Goal: Find specific page/section: Find specific page/section

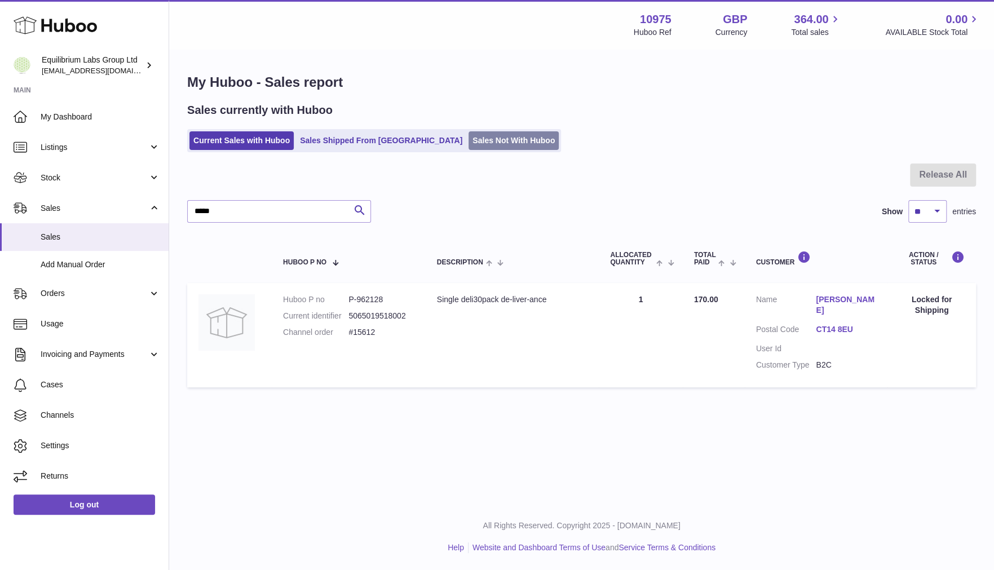
click at [468, 140] on link "Sales Not With Huboo" at bounding box center [513, 140] width 90 height 19
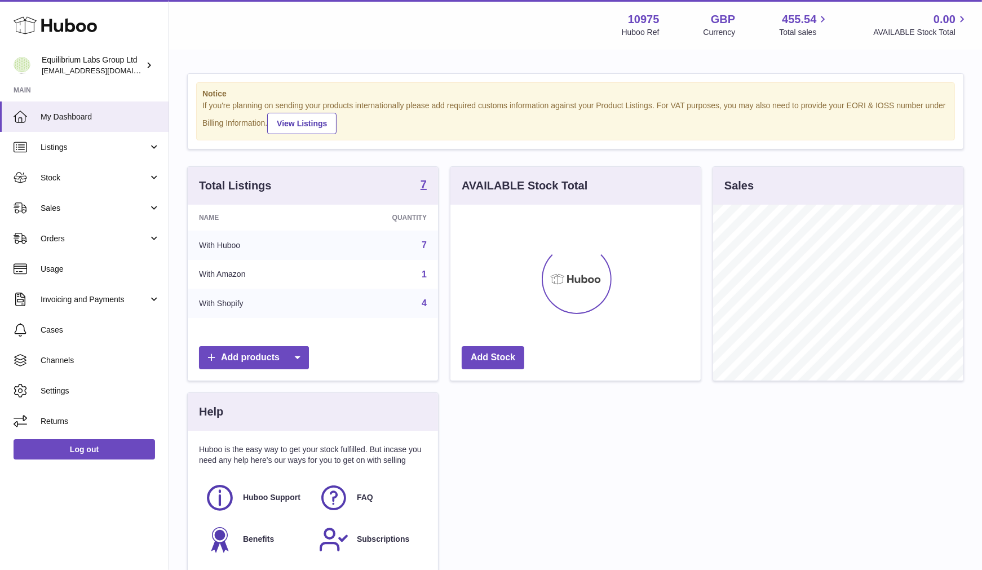
scroll to position [176, 250]
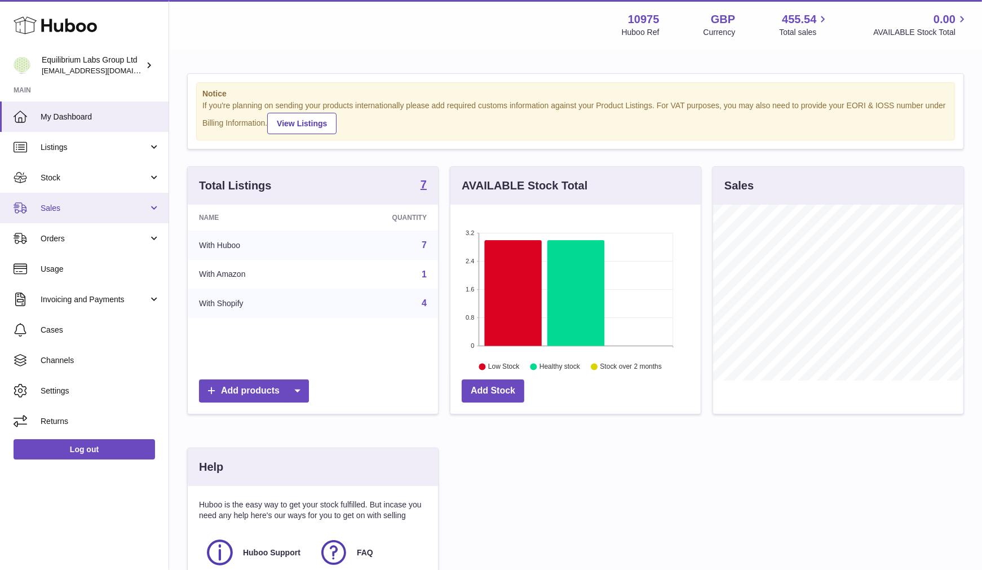
click at [92, 207] on span "Sales" at bounding box center [95, 208] width 108 height 11
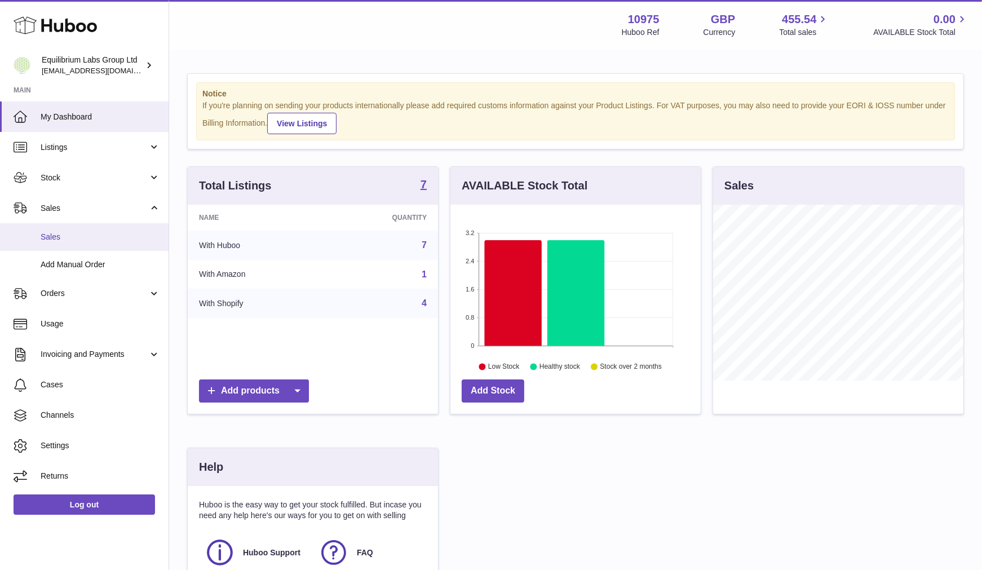
click at [64, 232] on span "Sales" at bounding box center [100, 237] width 119 height 11
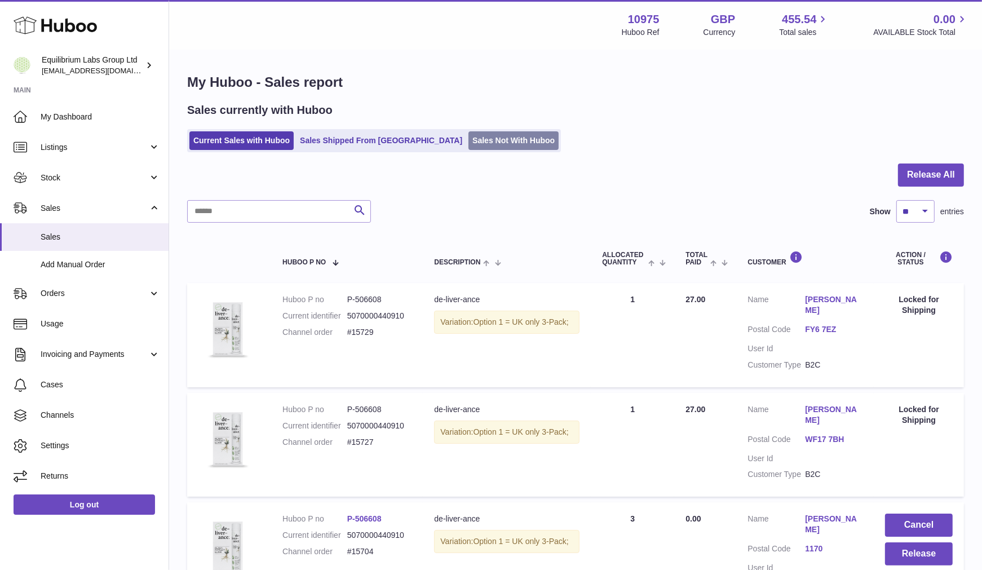
click at [475, 142] on link "Sales Not With Huboo" at bounding box center [513, 140] width 90 height 19
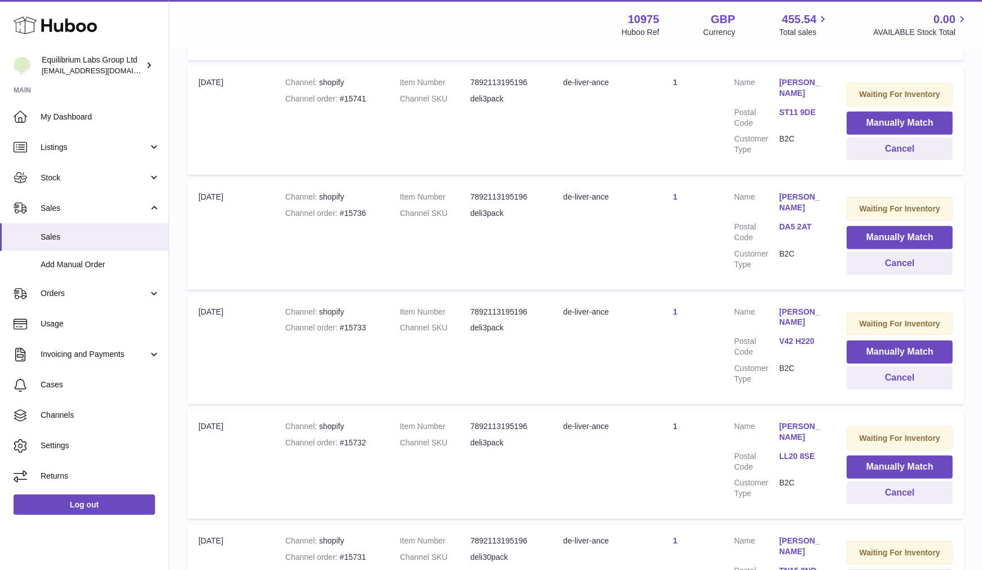
scroll to position [631, 0]
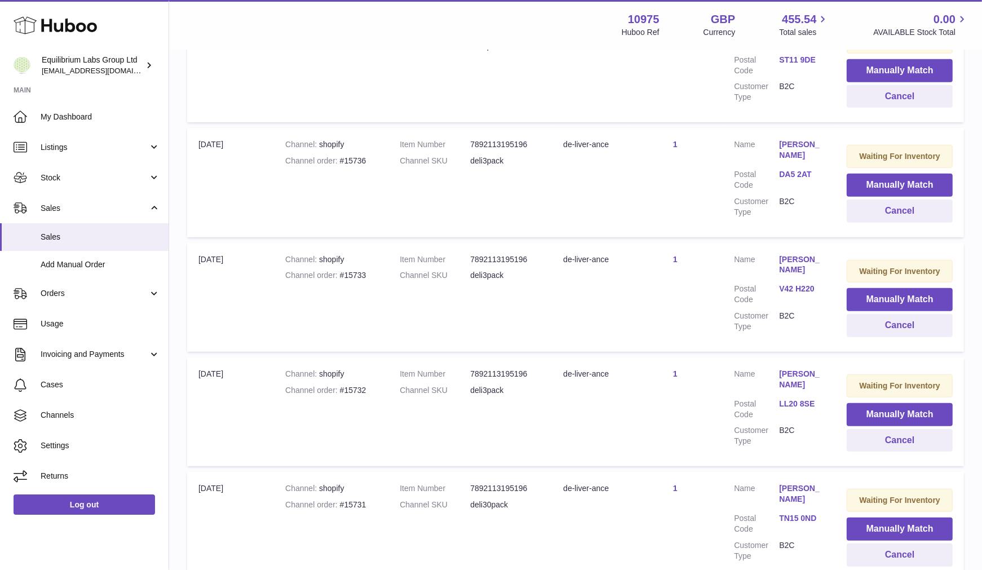
click at [979, 426] on div "My Huboo - Sales Not With Huboo Sales Not With Huboo Current Sales with Huboo S…" at bounding box center [575, 144] width 813 height 1450
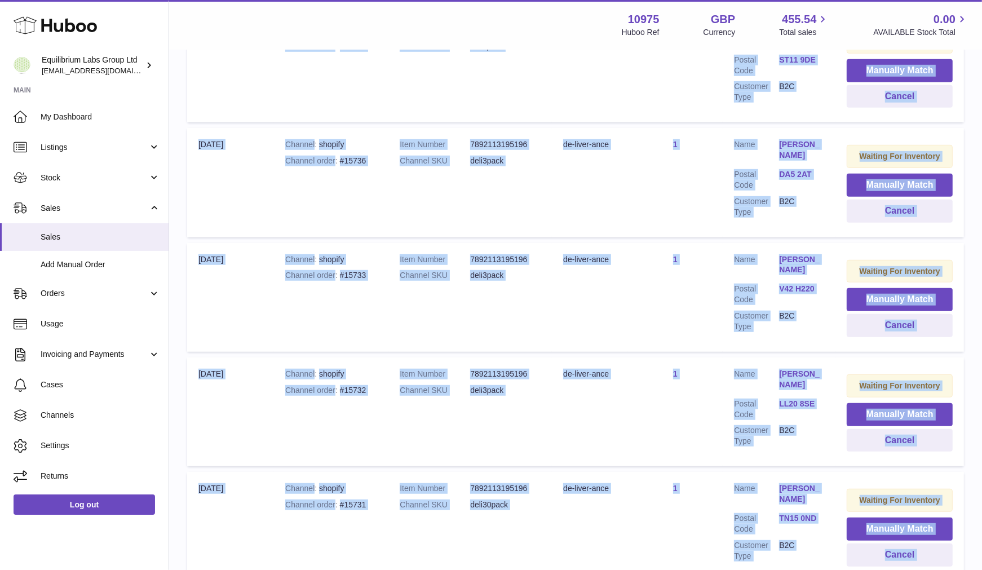
drag, startPoint x: 979, startPoint y: 426, endPoint x: 975, endPoint y: 454, distance: 28.5
click at [975, 454] on div "My Huboo - Sales Not With Huboo Sales Not With Huboo Current Sales with Huboo S…" at bounding box center [575, 144] width 813 height 1450
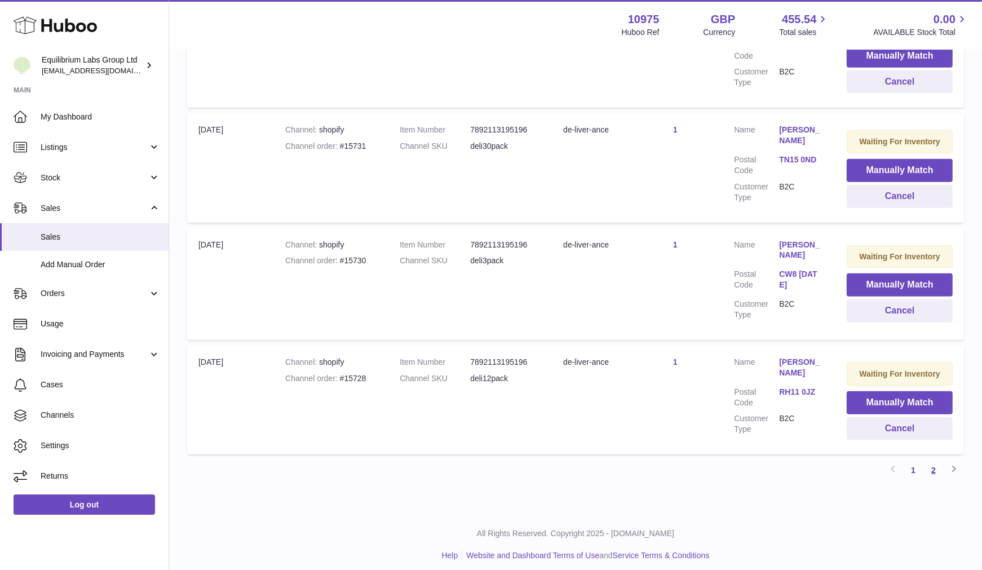
click at [934, 460] on link "2" at bounding box center [933, 470] width 20 height 20
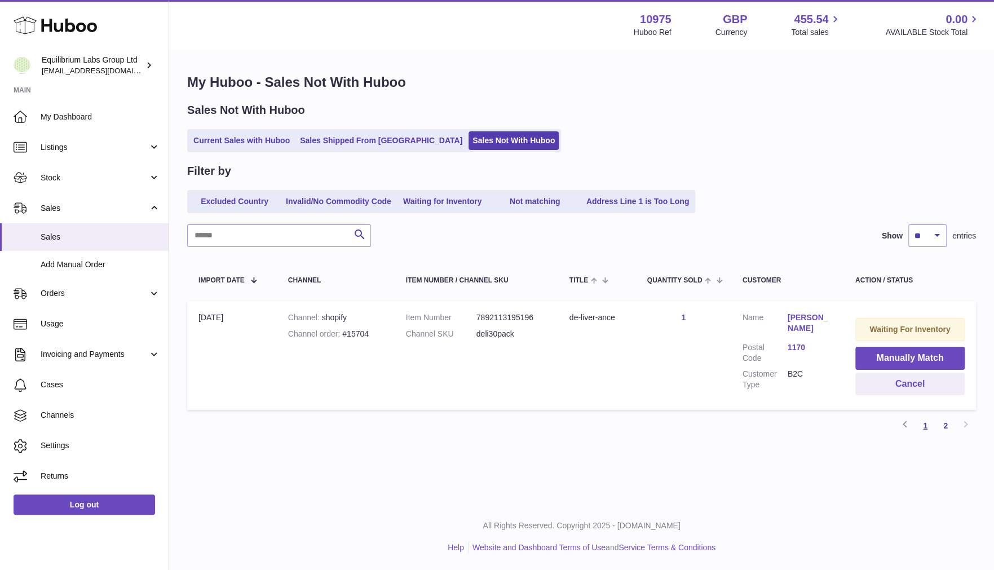
click at [924, 422] on link "1" at bounding box center [925, 425] width 20 height 20
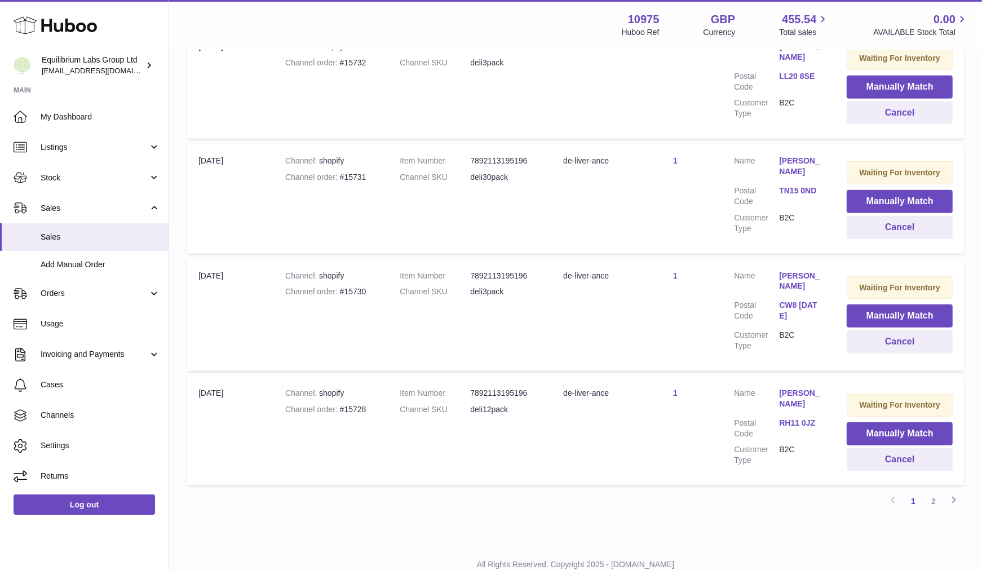
scroll to position [947, 0]
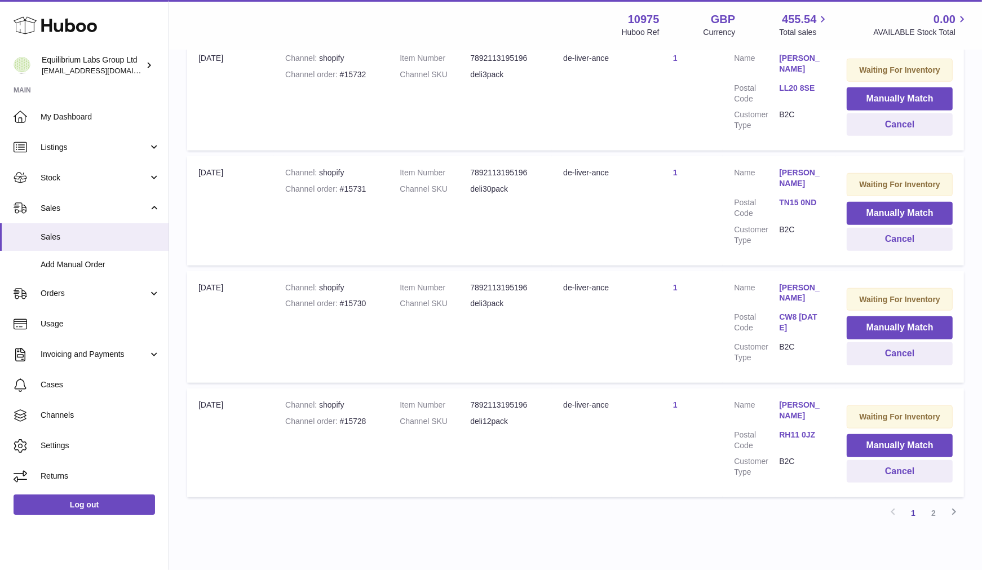
drag, startPoint x: 962, startPoint y: 520, endPoint x: 961, endPoint y: 426, distance: 94.1
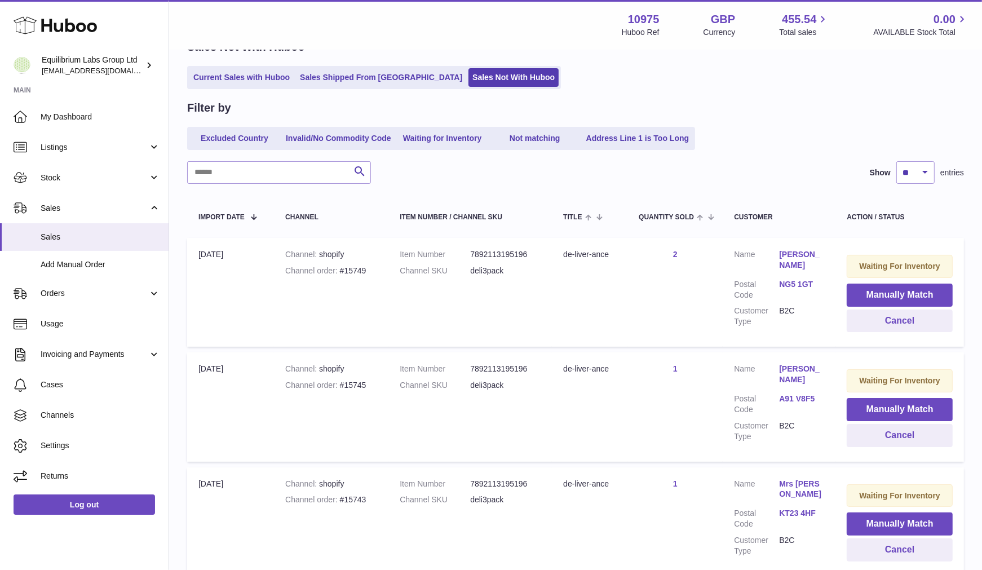
scroll to position [46, 0]
